Goal: Information Seeking & Learning: Check status

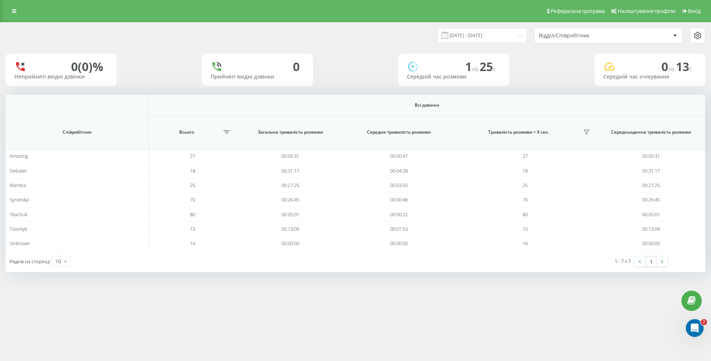
click at [213, 308] on div "Реферальна програма Налаштування профілю Вихід 22.09.2025 - 22.09.2025 Відділ/С…" at bounding box center [355, 180] width 711 height 361
click at [249, 307] on div "Реферальна програма Налаштування профілю Вихід 22.09.2025 - 22.09.2025 Відділ/С…" at bounding box center [355, 180] width 711 height 361
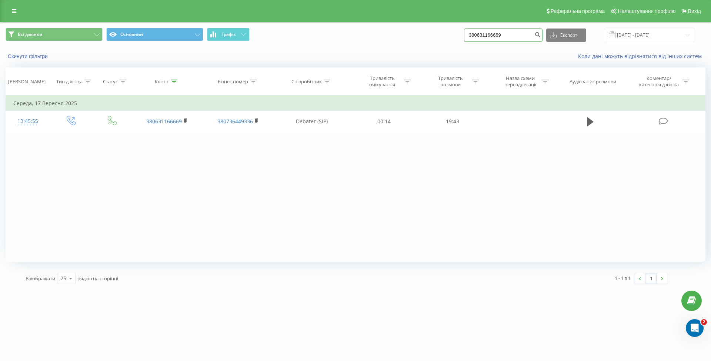
drag, startPoint x: 520, startPoint y: 34, endPoint x: 404, endPoint y: 35, distance: 116.4
click at [404, 35] on div "Всі дзвінки Основний Графік 380631166669 Експорт .csv .xls .xlsx [DATE] - [DATE]" at bounding box center [356, 35] width 700 height 14
paste input "80687718912"
click at [479, 34] on input "80687718912" at bounding box center [503, 35] width 79 height 13
type input "380687718912"
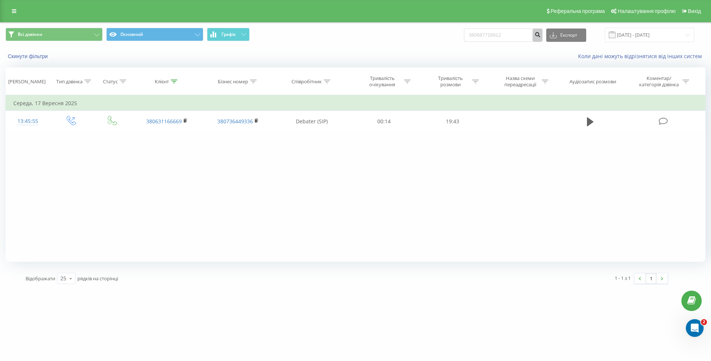
click at [541, 36] on icon "submit" at bounding box center [538, 33] width 6 height 4
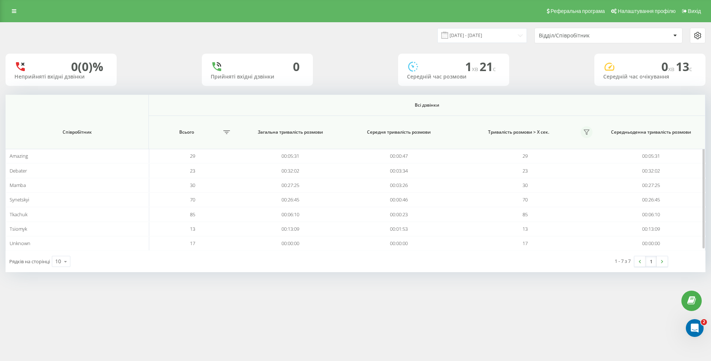
click at [588, 132] on icon at bounding box center [586, 132] width 5 height 5
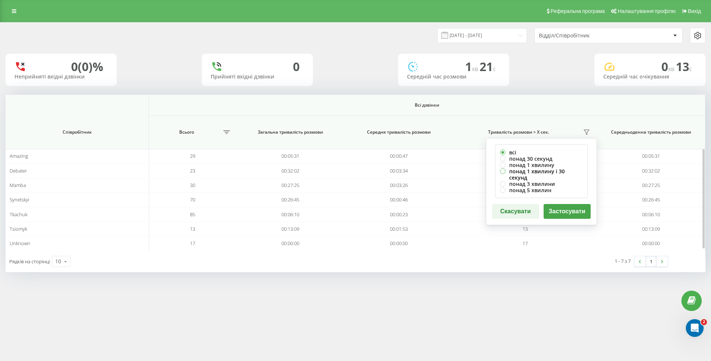
click at [567, 170] on label "понад 1 хвилину і 30 секунд" at bounding box center [541, 174] width 83 height 13
radio input "true"
click at [567, 204] on button "Застосувати" at bounding box center [567, 211] width 47 height 15
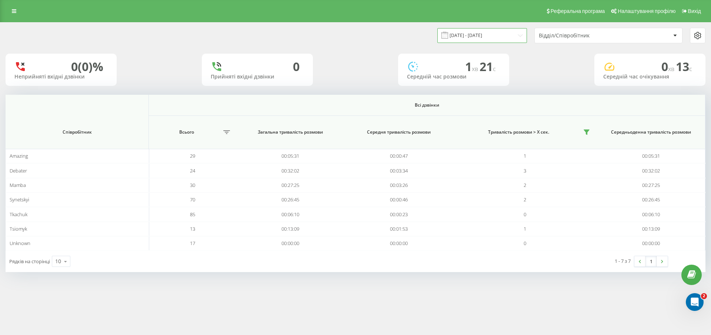
click at [494, 35] on input "[DATE] - [DATE]" at bounding box center [483, 35] width 90 height 14
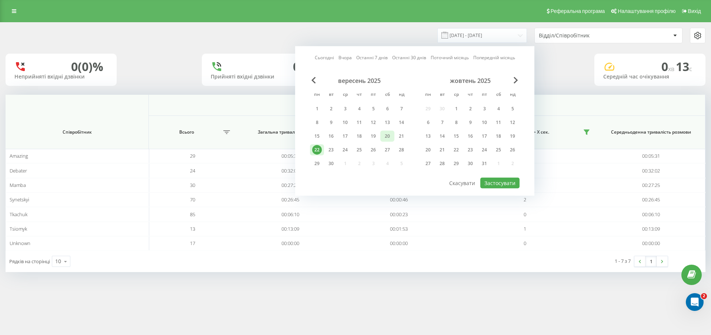
click at [389, 135] on div "20" at bounding box center [388, 137] width 10 height 10
click at [503, 183] on button "Застосувати" at bounding box center [500, 183] width 39 height 11
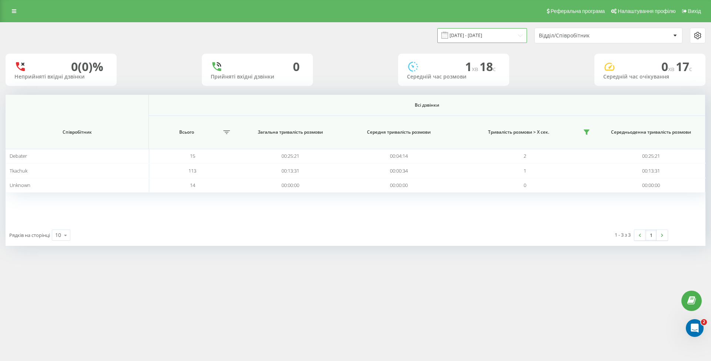
click at [485, 34] on input "[DATE] - [DATE]" at bounding box center [483, 35] width 90 height 14
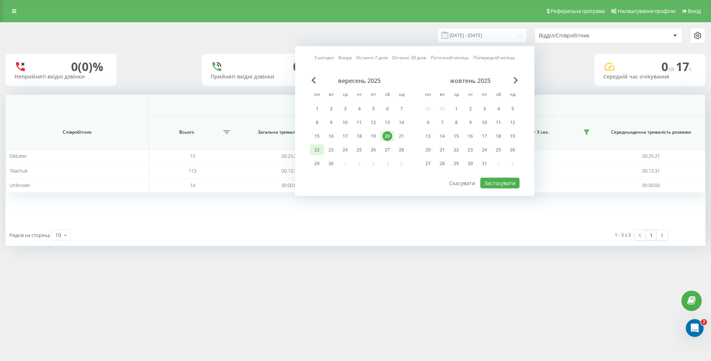
click at [314, 153] on div "22" at bounding box center [317, 150] width 10 height 10
click at [497, 178] on button "Застосувати" at bounding box center [500, 183] width 39 height 11
type input "[DATE] - [DATE]"
